Goal: Information Seeking & Learning: Learn about a topic

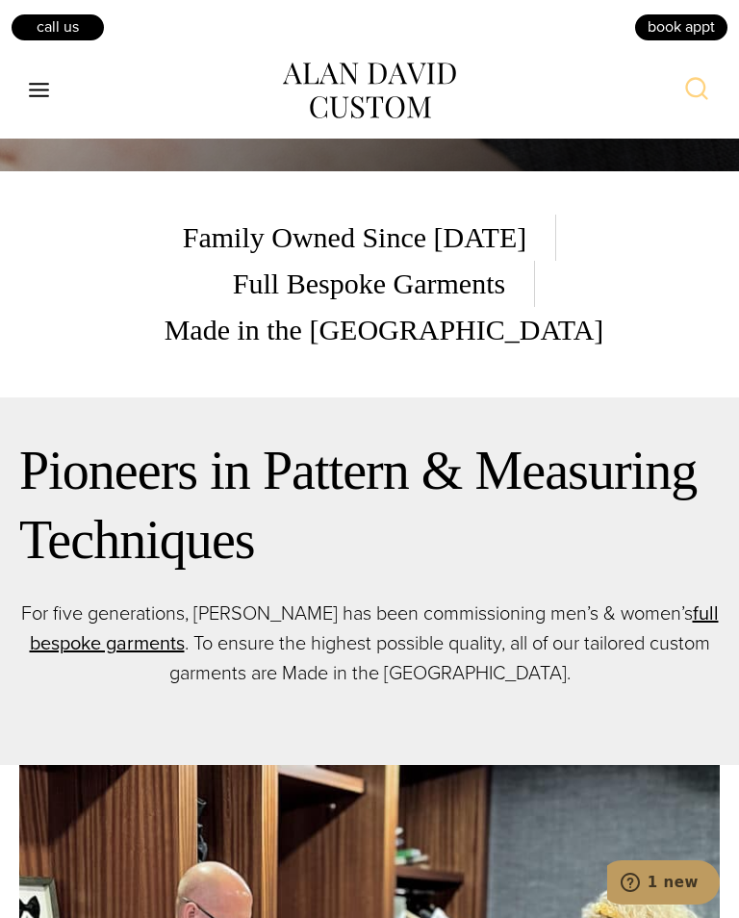
scroll to position [746, 0]
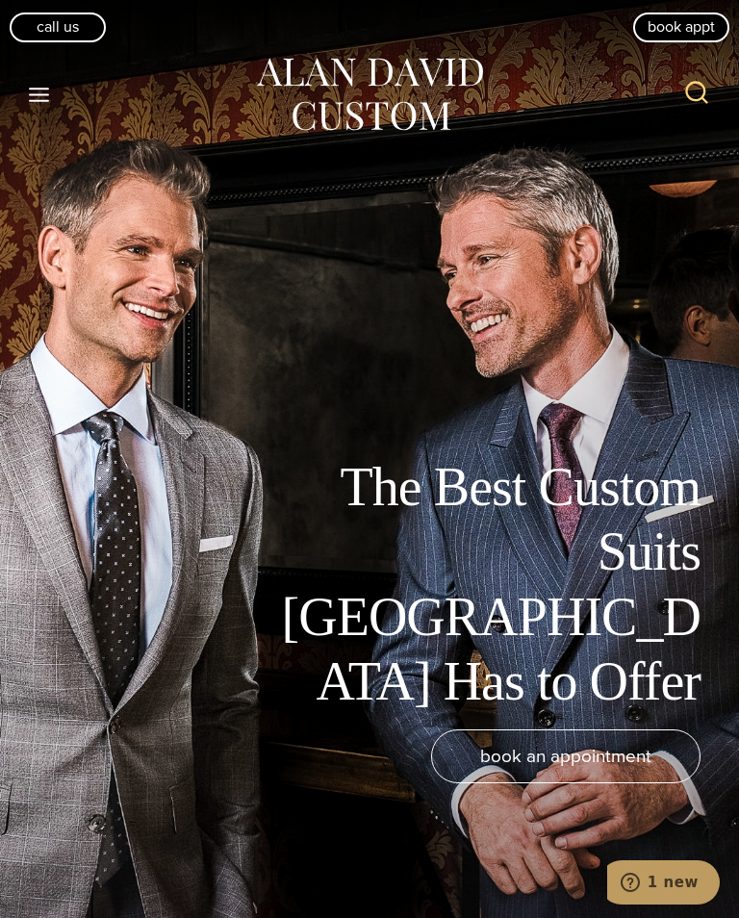
click at [48, 101] on icon "Toggle Menu" at bounding box center [39, 95] width 24 height 24
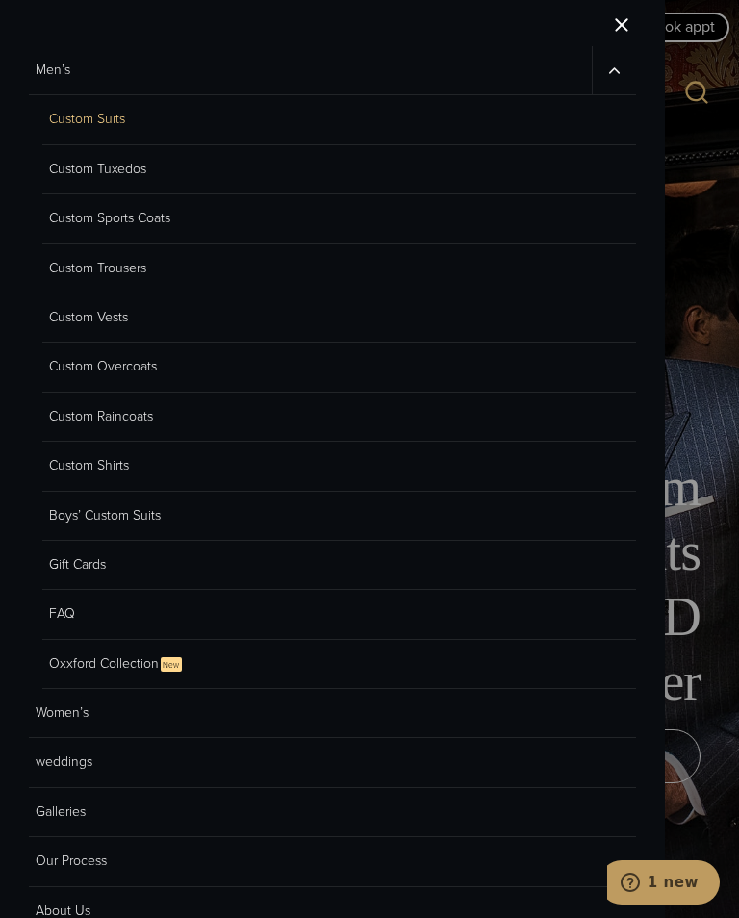
click at [152, 218] on link "Custom Sports Coats" at bounding box center [339, 218] width 594 height 49
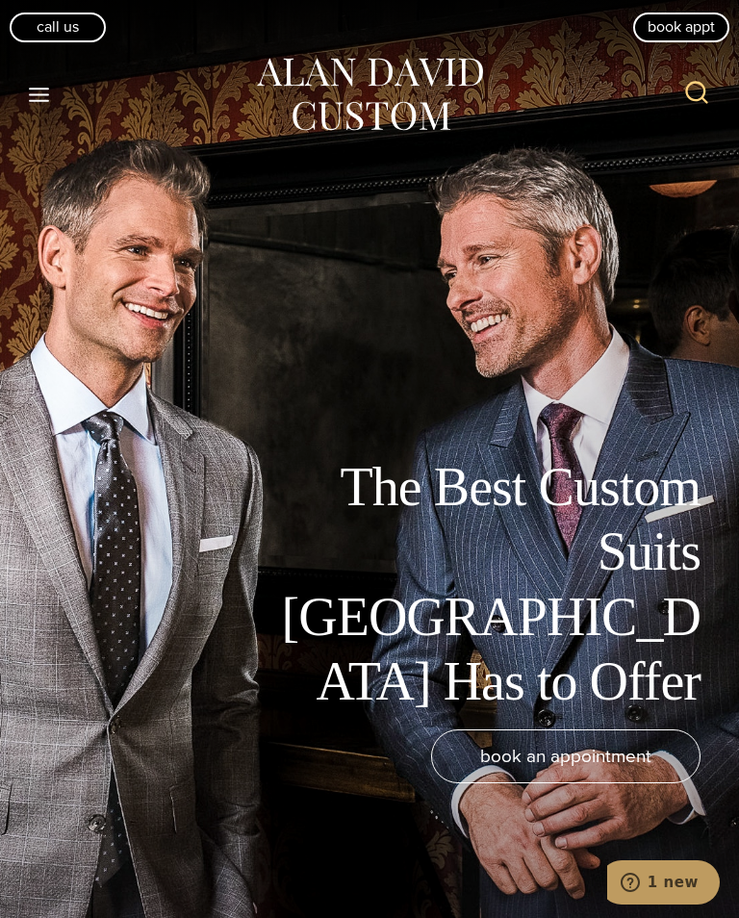
click at [43, 105] on icon "Toggle Menu" at bounding box center [39, 95] width 24 height 24
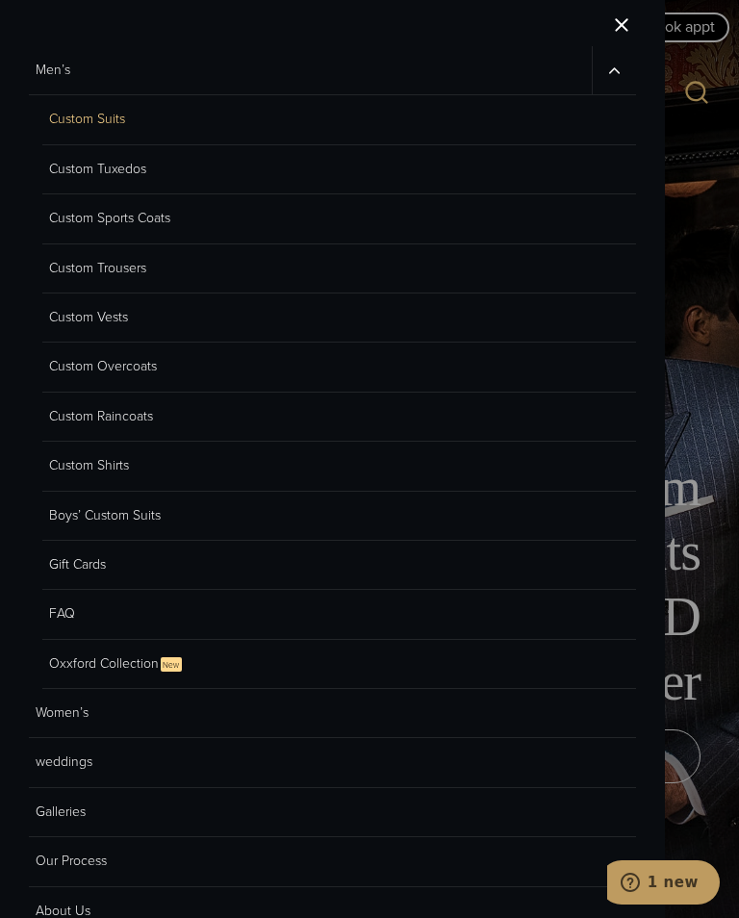
click at [130, 304] on link "Custom Vests" at bounding box center [339, 317] width 594 height 49
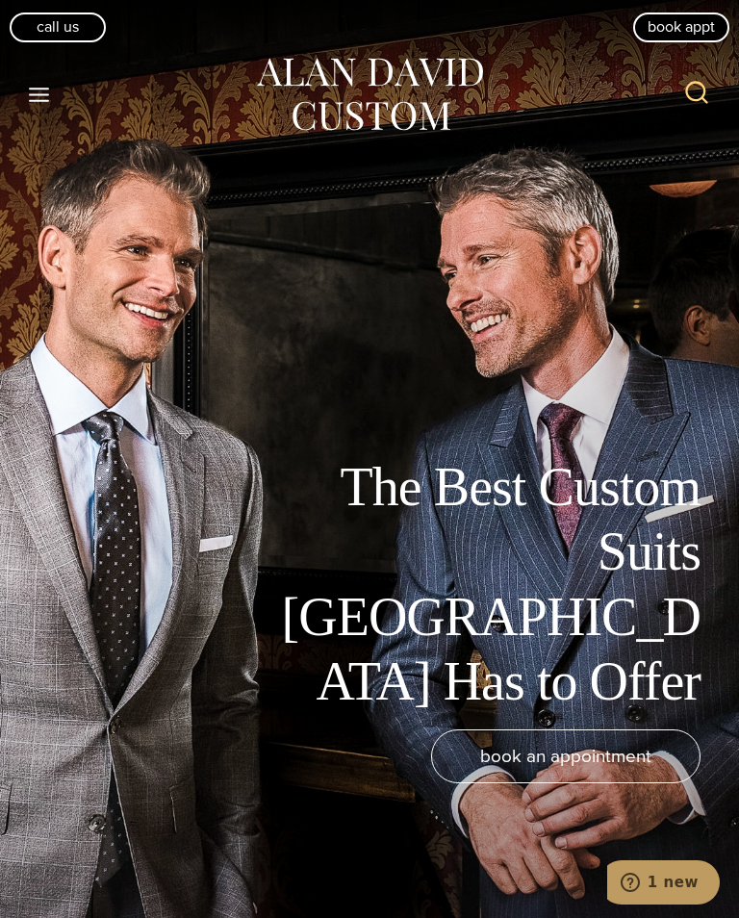
click at [42, 98] on icon "Toggle Menu" at bounding box center [39, 95] width 24 height 24
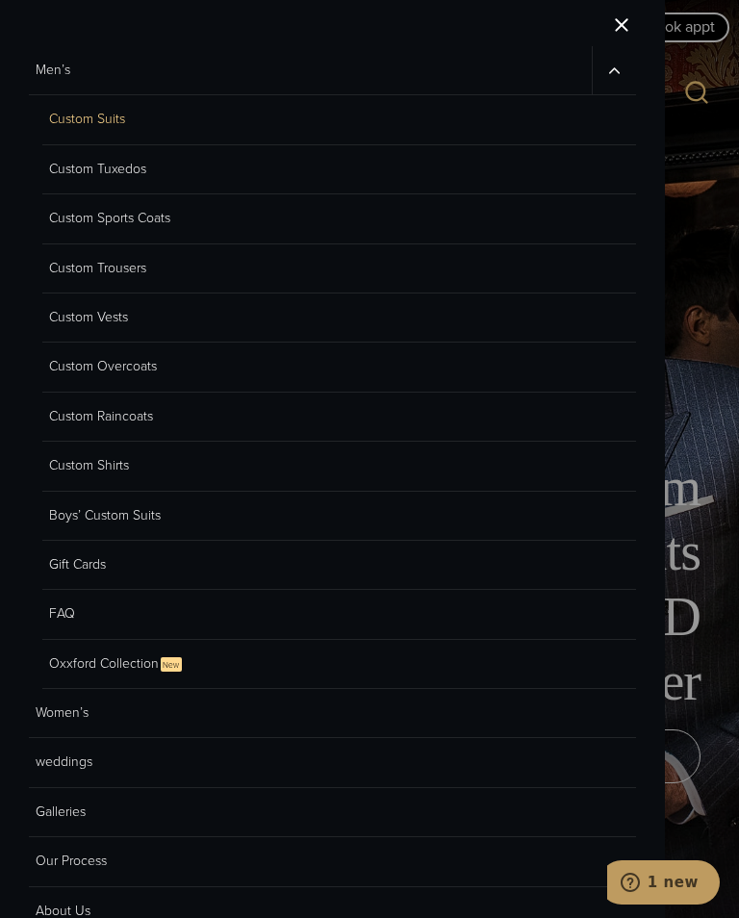
click at [151, 366] on link "Custom Overcoats" at bounding box center [339, 366] width 594 height 49
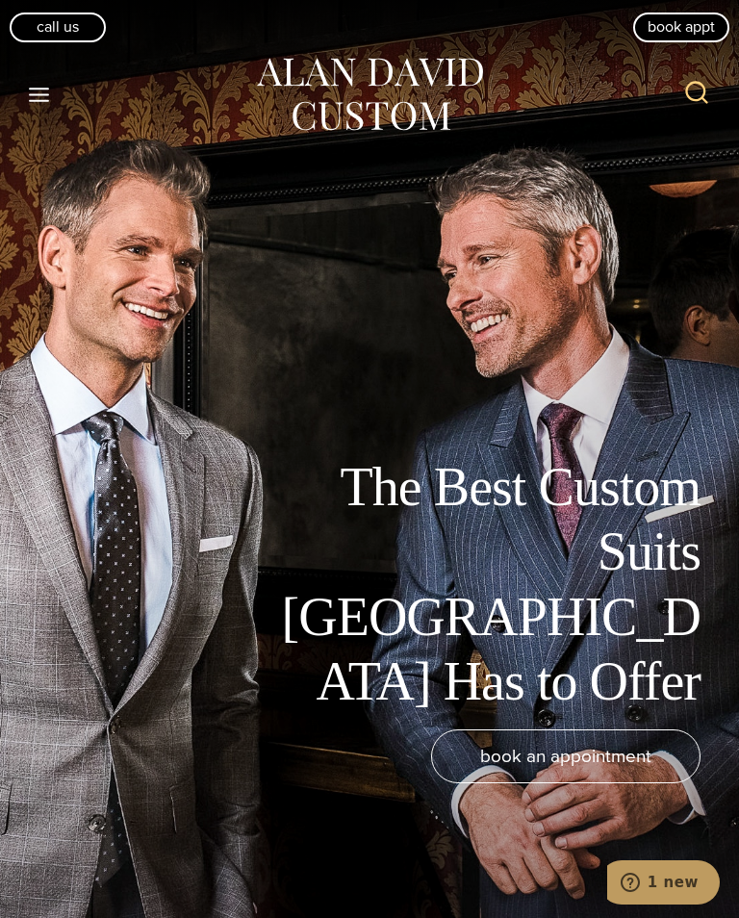
click at [42, 93] on icon "Open menu" at bounding box center [39, 95] width 20 height 14
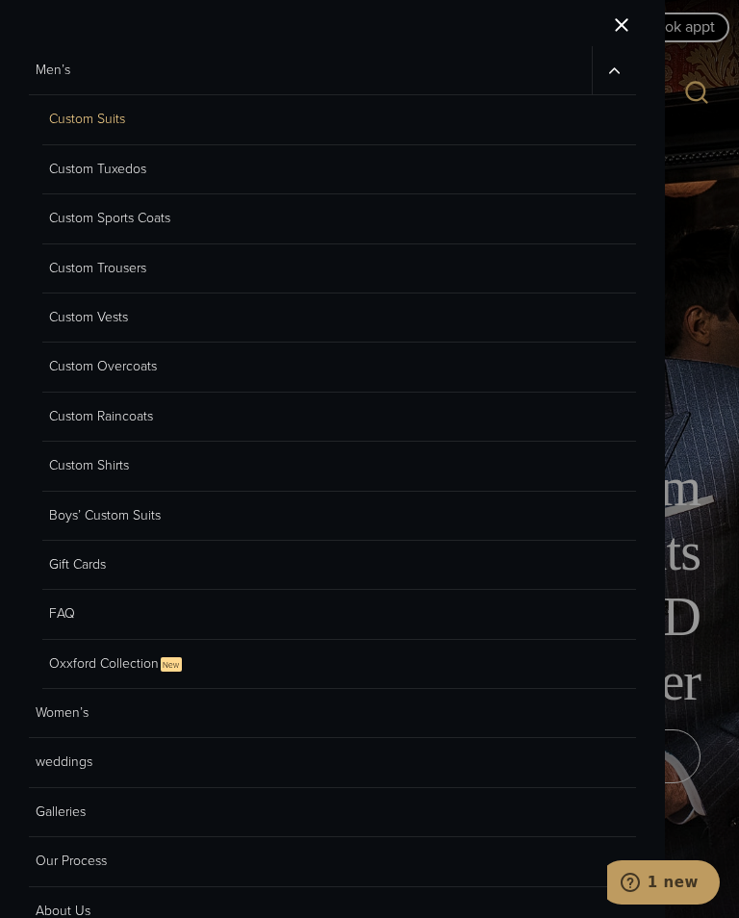
click at [159, 401] on link "Custom Raincoats" at bounding box center [339, 416] width 594 height 49
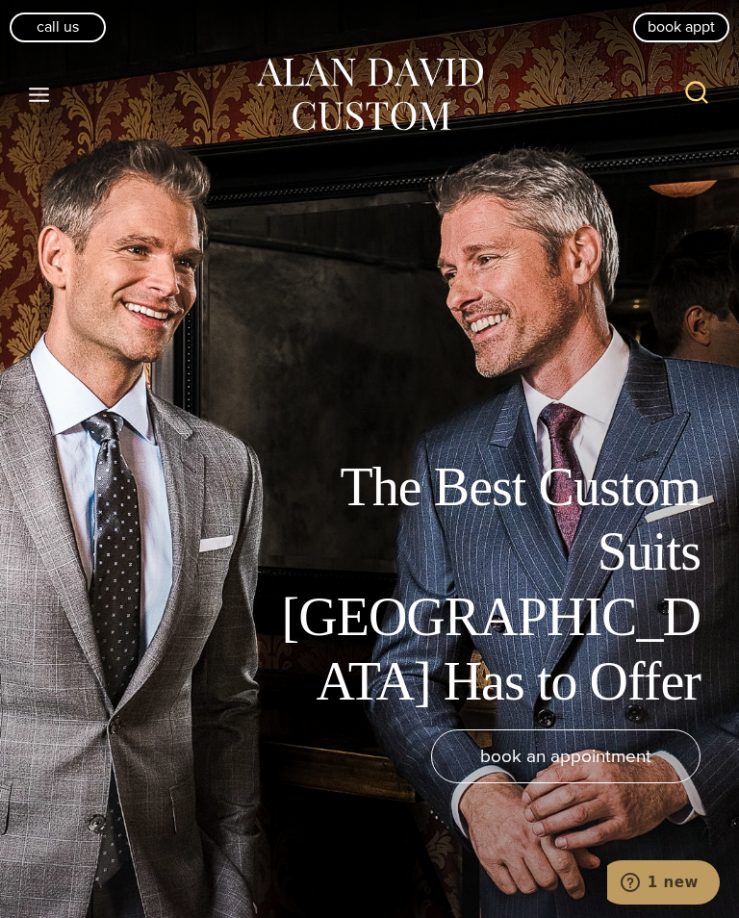
click at [38, 89] on icon "Open menu" at bounding box center [39, 95] width 20 height 14
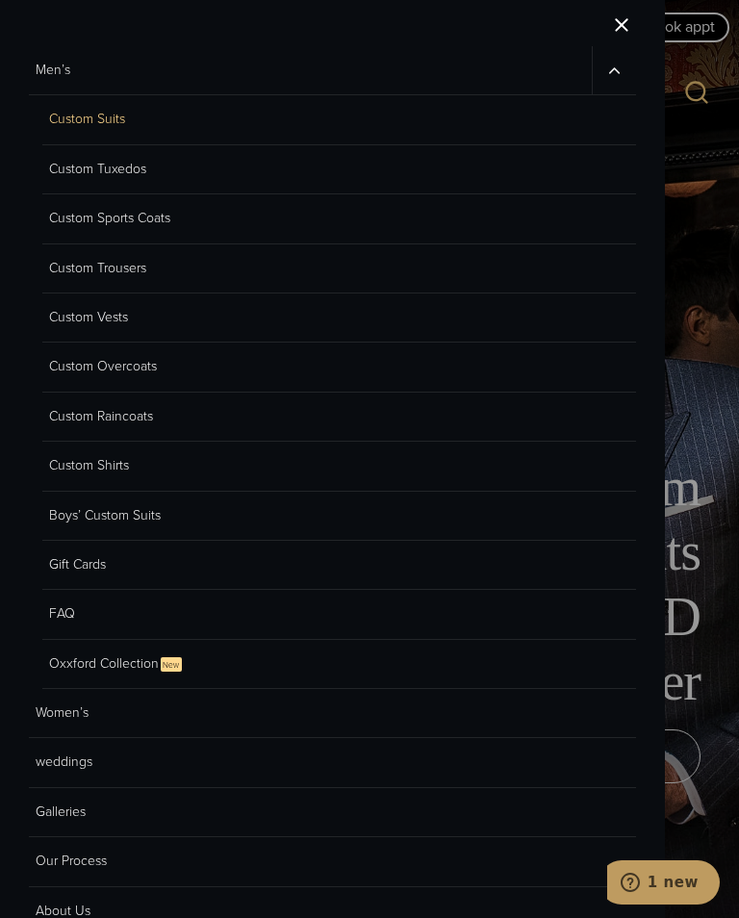
click at [108, 465] on link "Custom Shirts" at bounding box center [339, 466] width 594 height 49
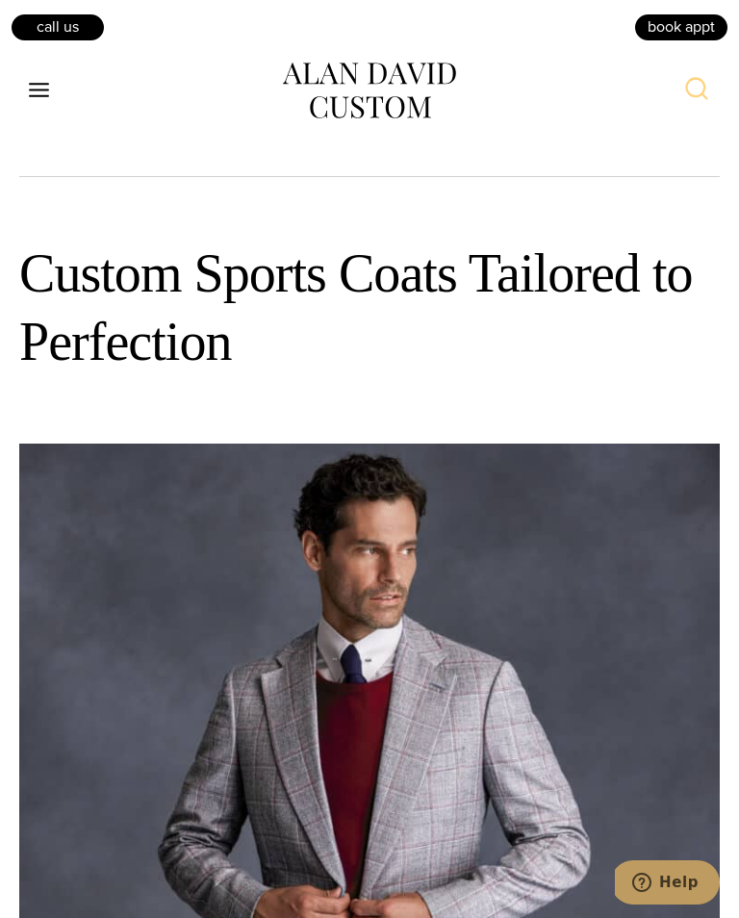
scroll to position [1219, 0]
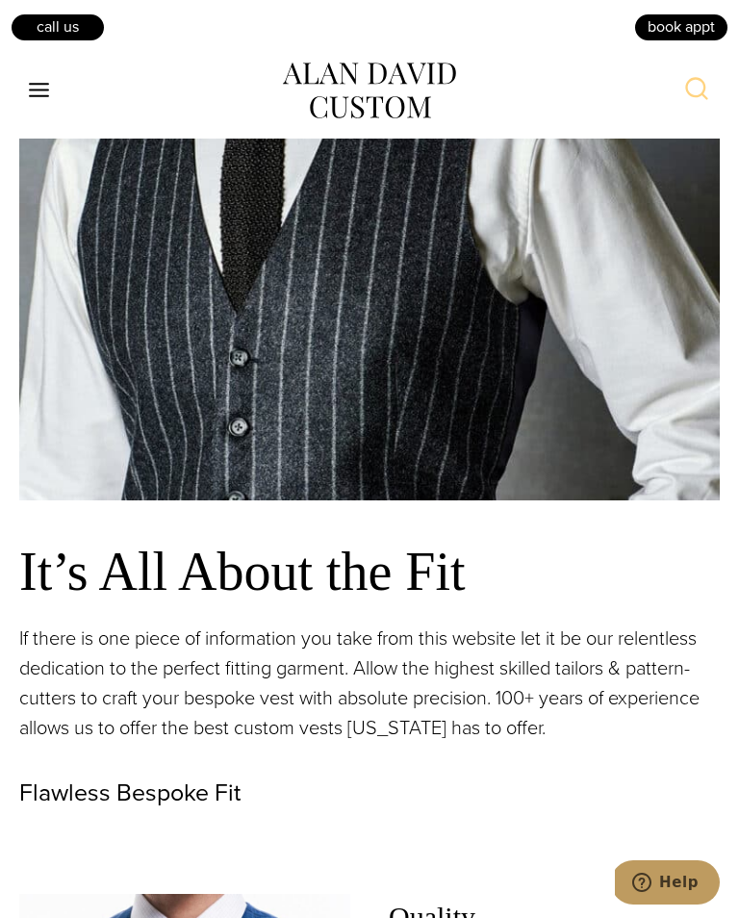
scroll to position [1677, 0]
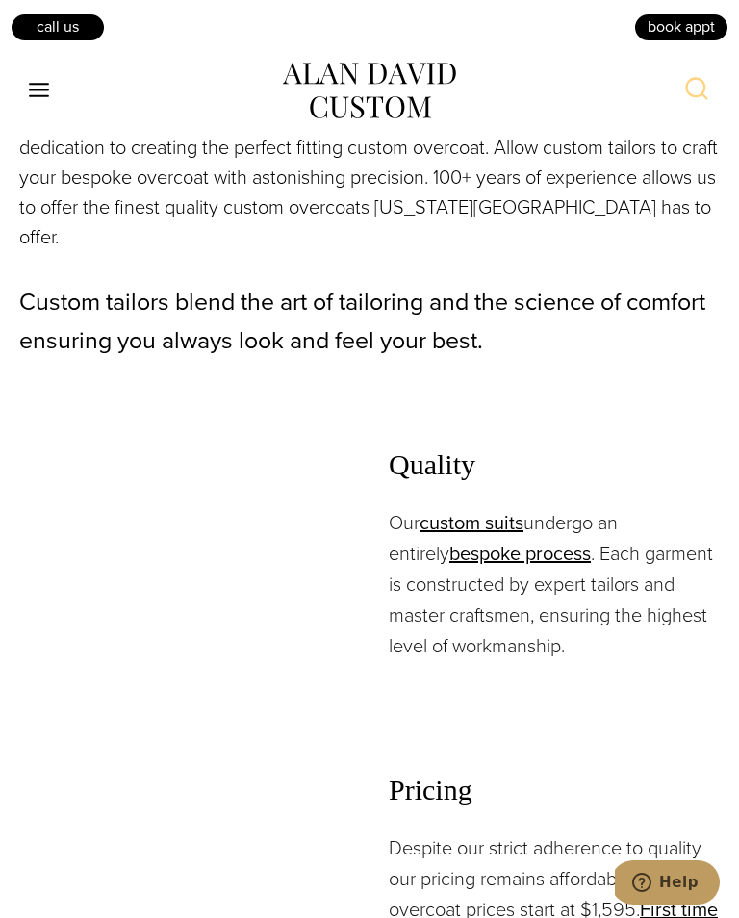
scroll to position [2222, 0]
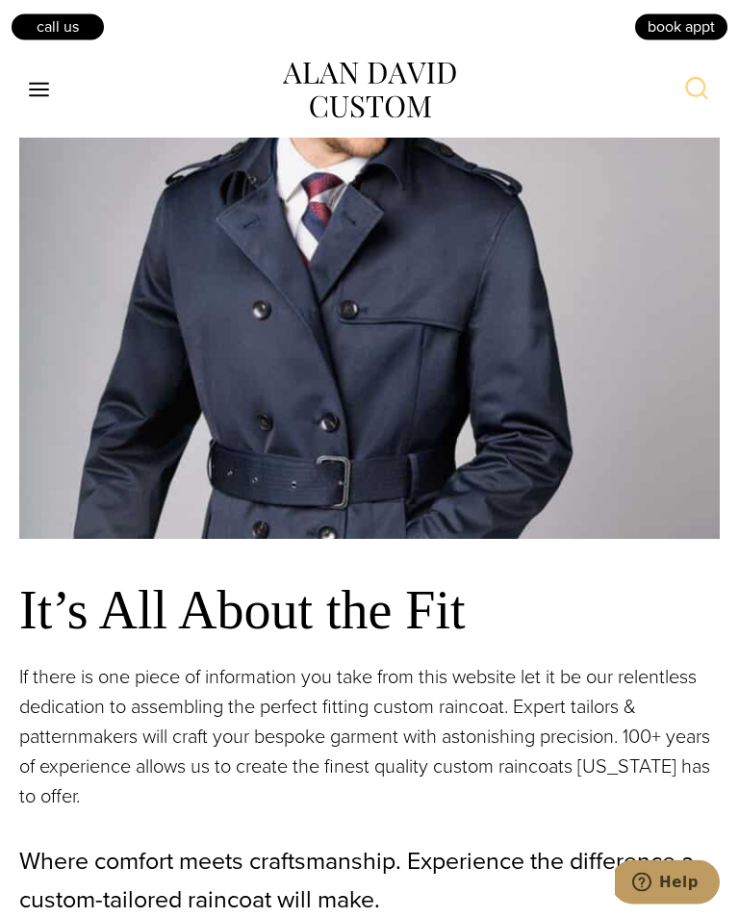
scroll to position [1661, 0]
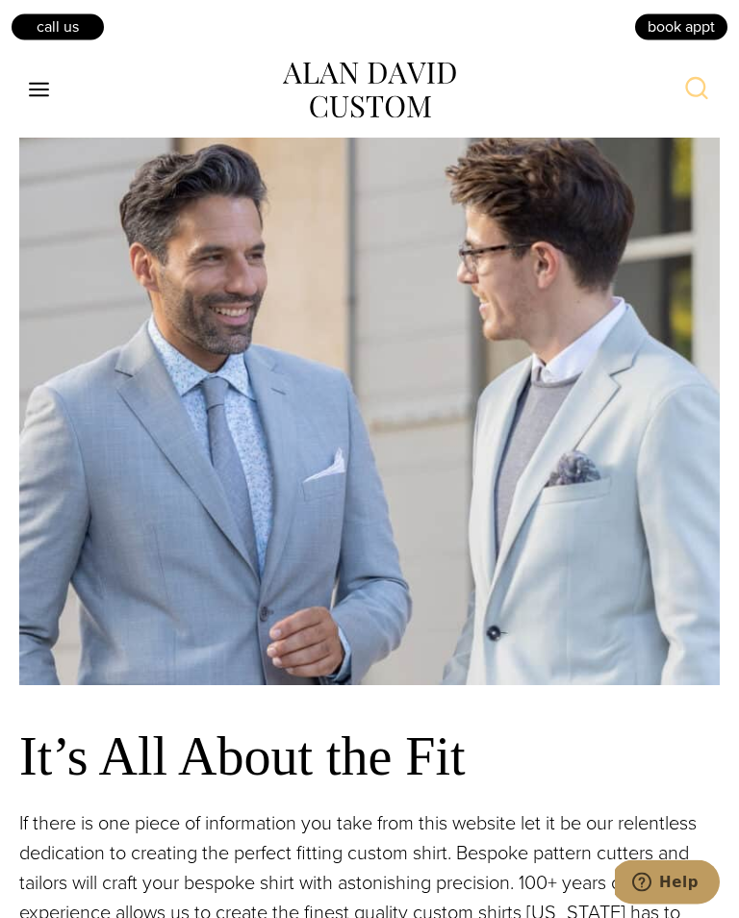
scroll to position [1380, 0]
